Goal: Find specific page/section: Find specific page/section

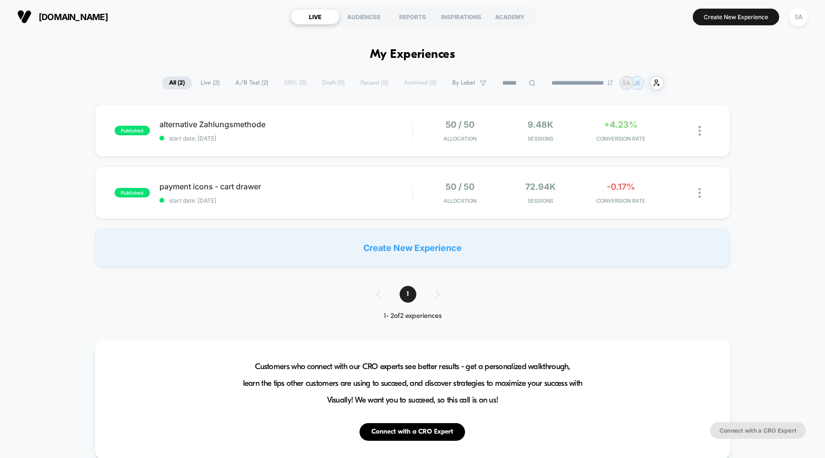
click at [81, 10] on button "[DOMAIN_NAME]" at bounding box center [62, 16] width 96 height 15
click at [69, 18] on span "[DOMAIN_NAME]" at bounding box center [73, 17] width 69 height 10
